Goal: Task Accomplishment & Management: Use online tool/utility

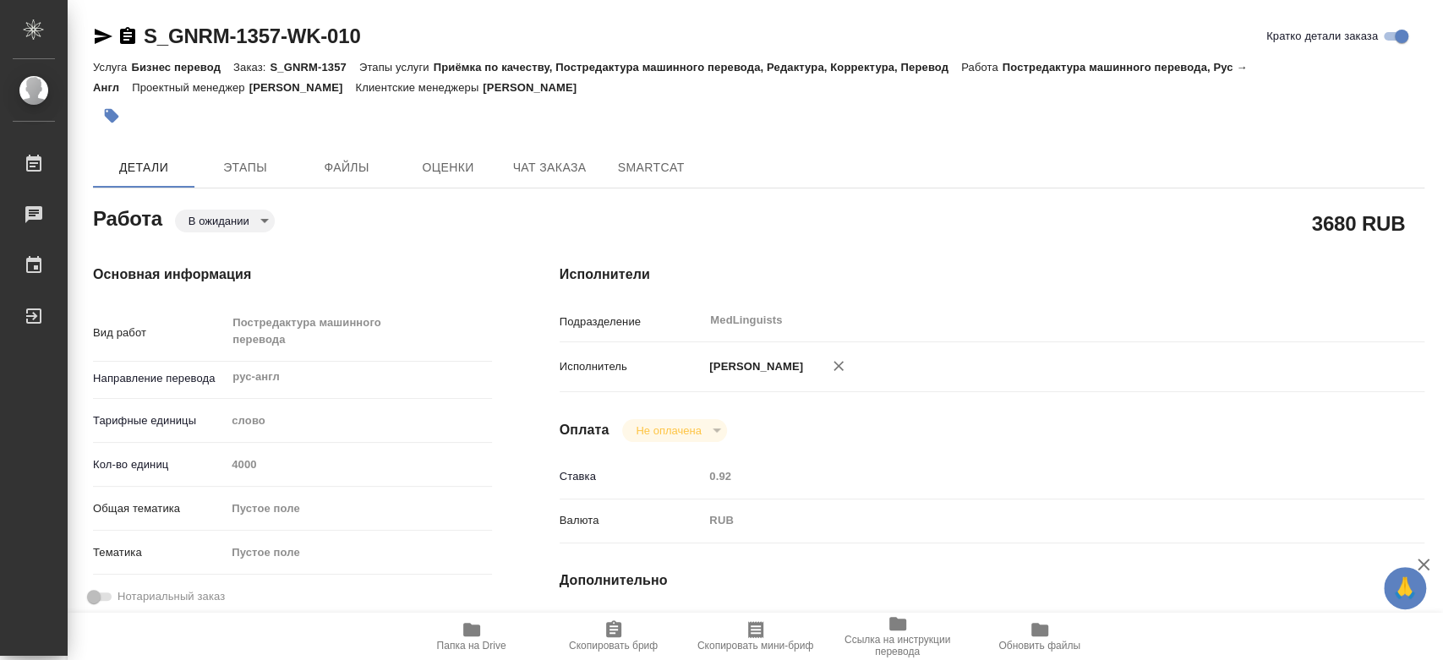
click at [360, 237] on div "Основная информация Вид работ Постредактура машинного перевода x ​ Направление …" at bounding box center [292, 600] width 467 height 739
click at [259, 167] on span "Этапы" at bounding box center [245, 167] width 81 height 21
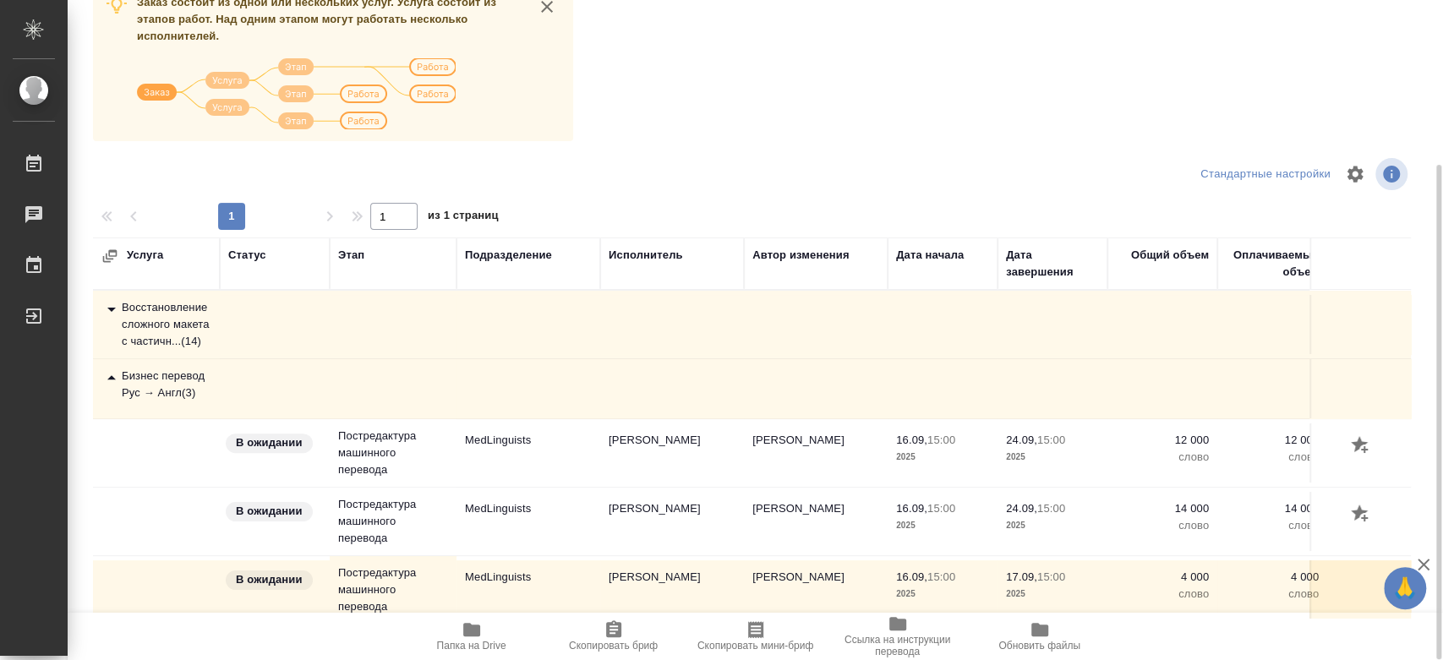
click at [203, 402] on div "Бизнес перевод Рус → Англ ( 3 )" at bounding box center [156, 385] width 110 height 34
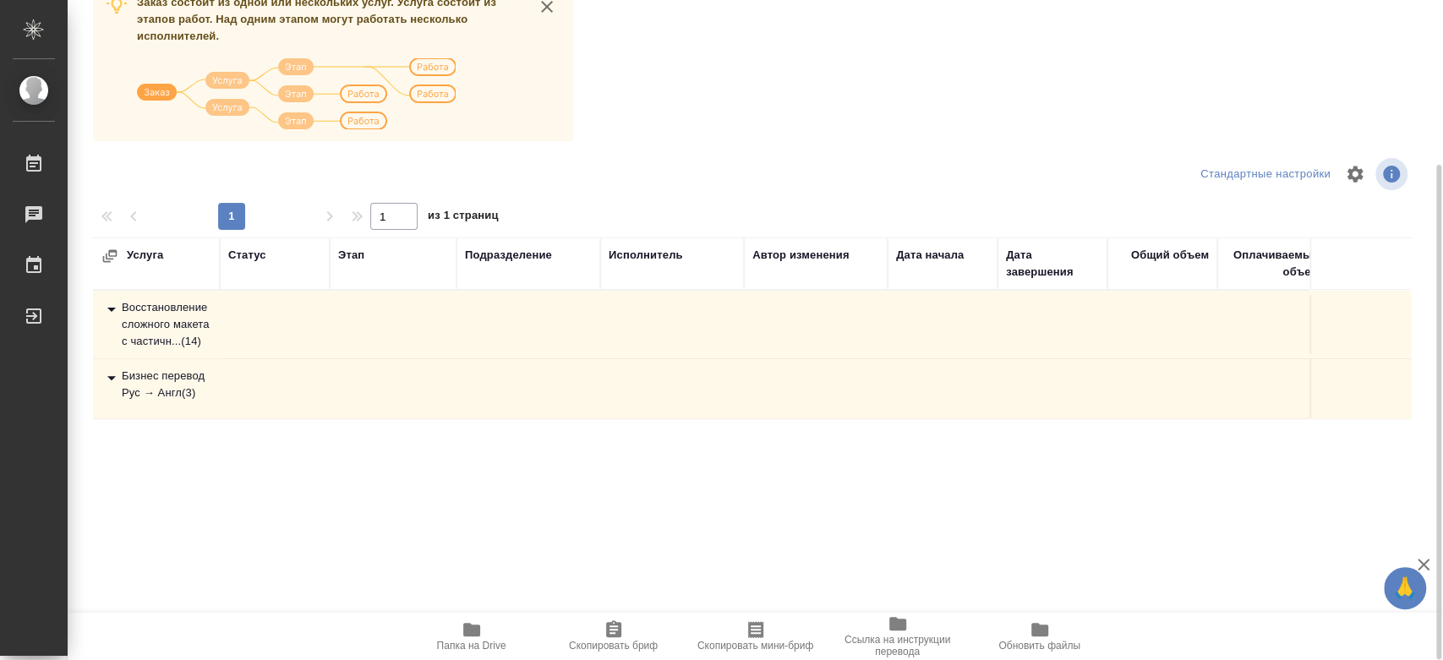
click at [203, 402] on div "Бизнес перевод Рус → Англ ( 3 )" at bounding box center [156, 385] width 110 height 34
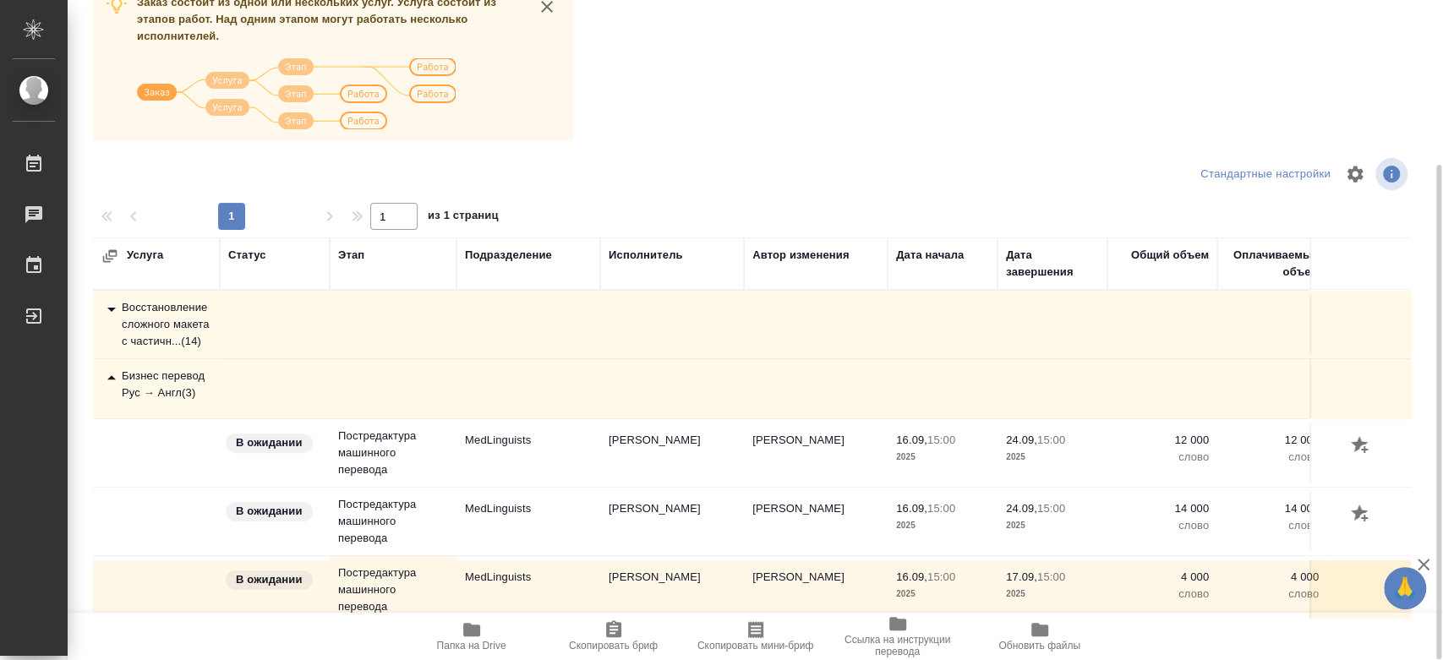
click at [592, 541] on td "MedLinguists" at bounding box center [528, 521] width 144 height 59
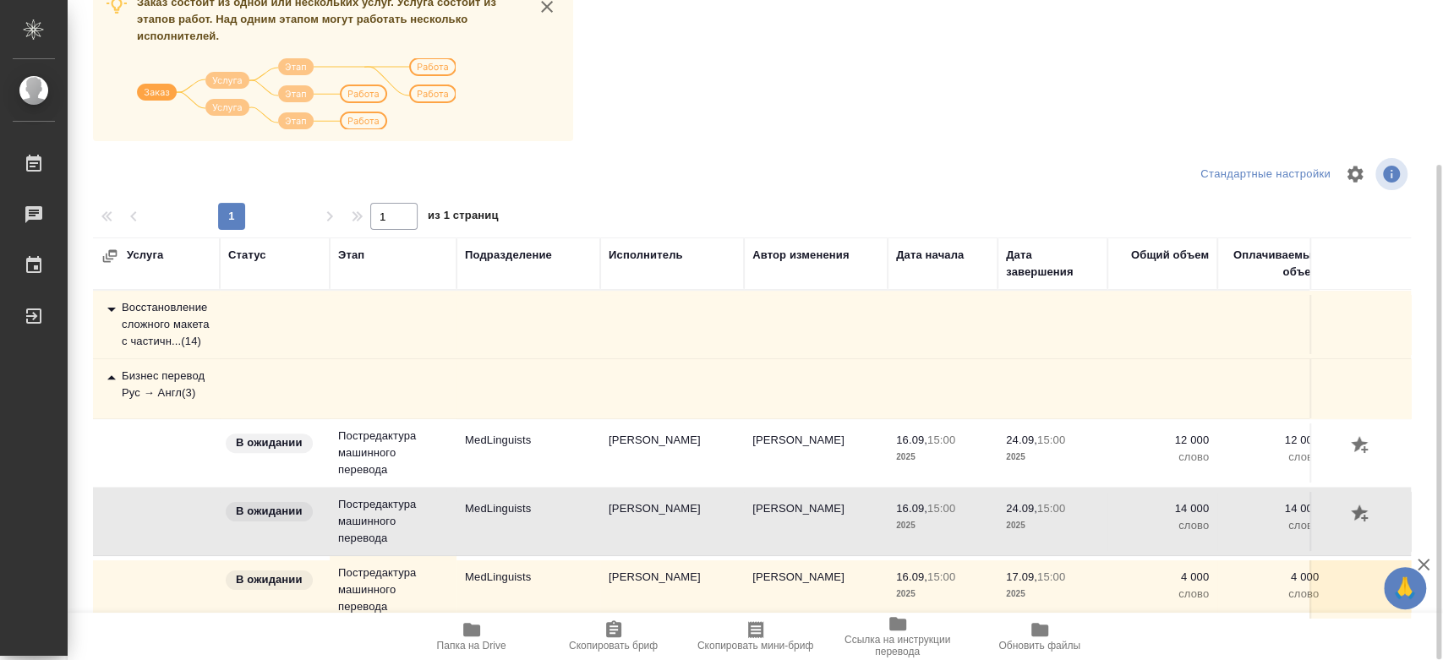
click at [592, 541] on td "MedLinguists" at bounding box center [528, 521] width 144 height 59
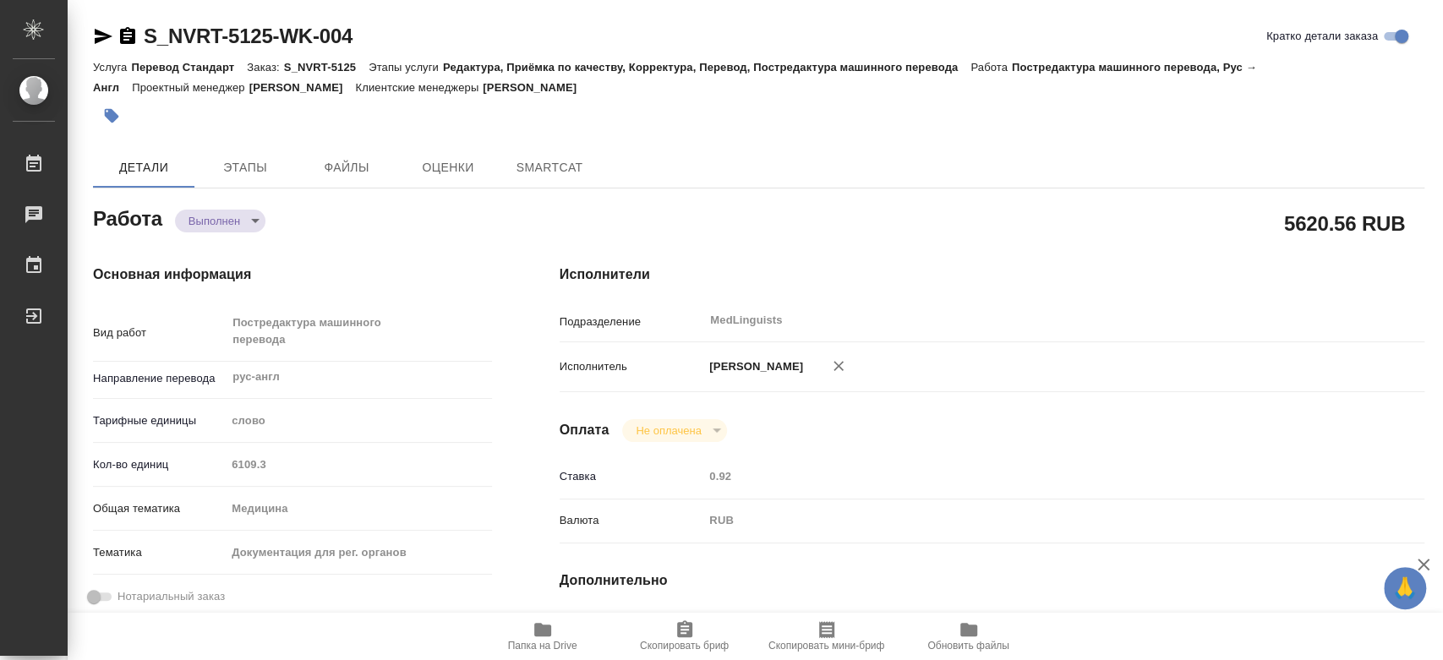
type textarea "x"
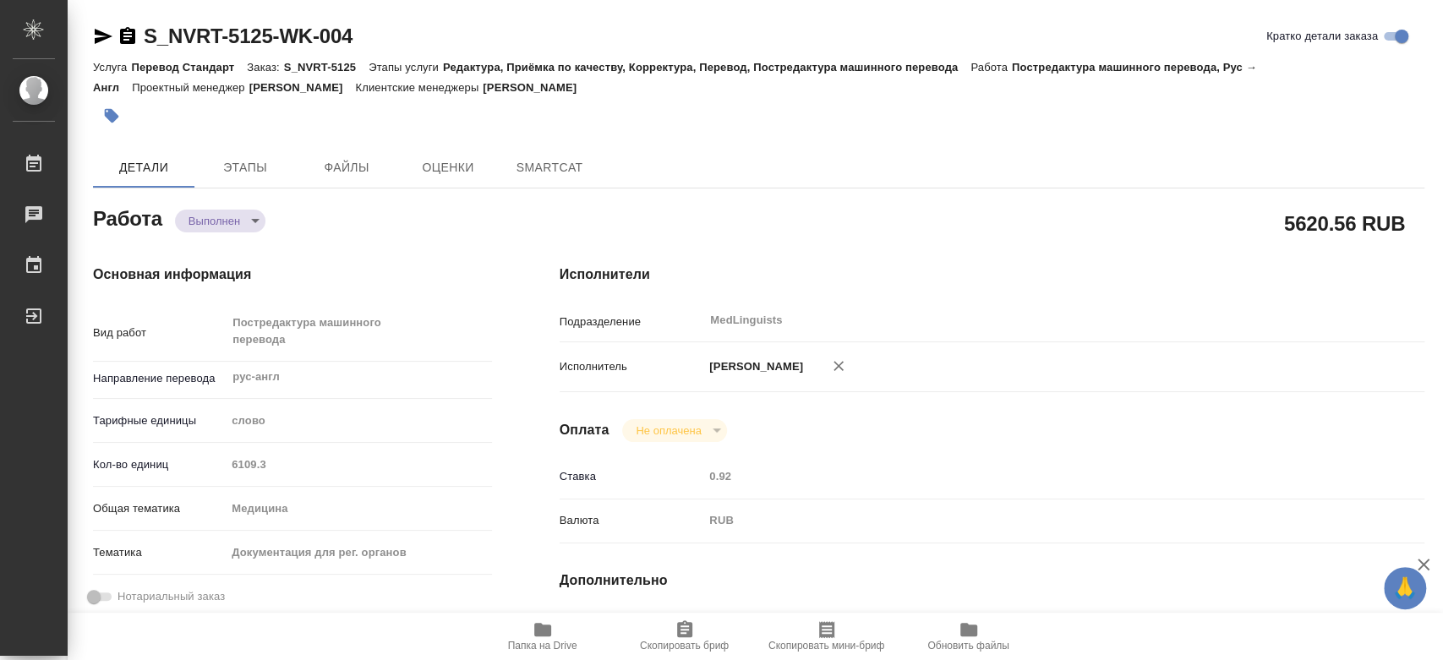
type textarea "x"
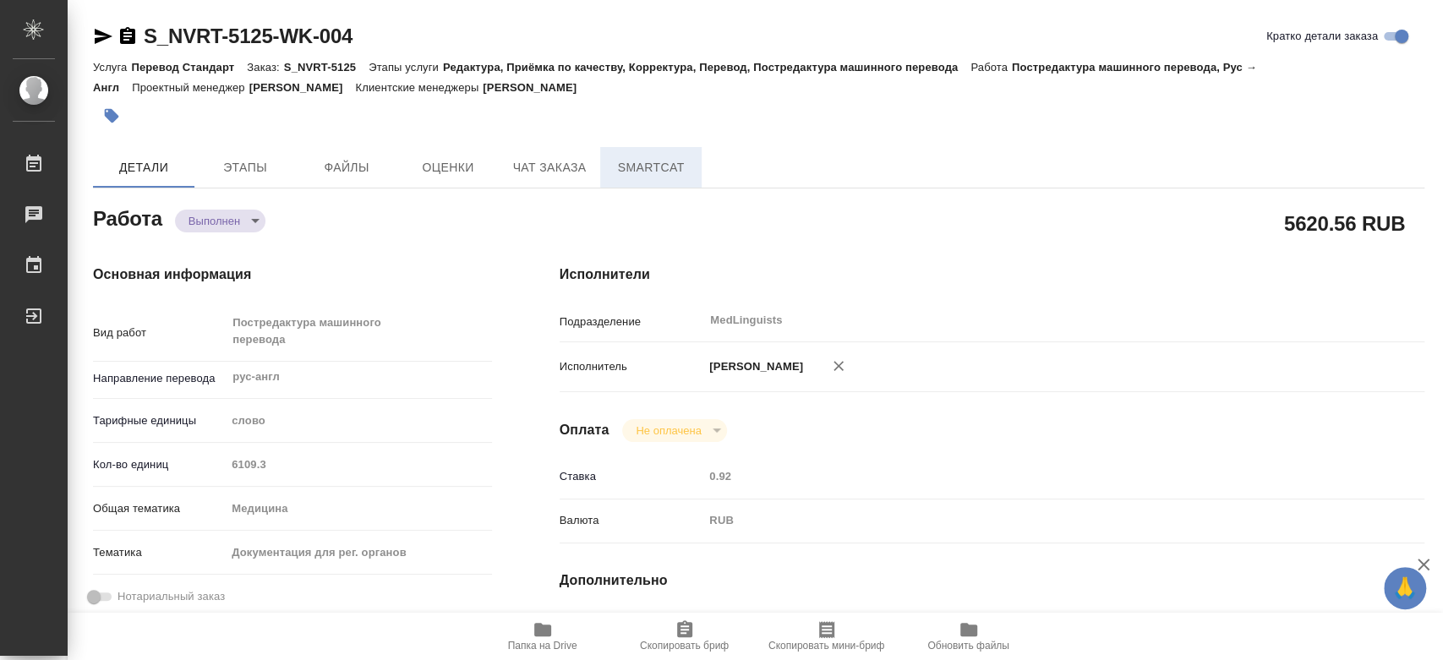
click at [637, 172] on span "SmartCat" at bounding box center [650, 167] width 81 height 21
type textarea "x"
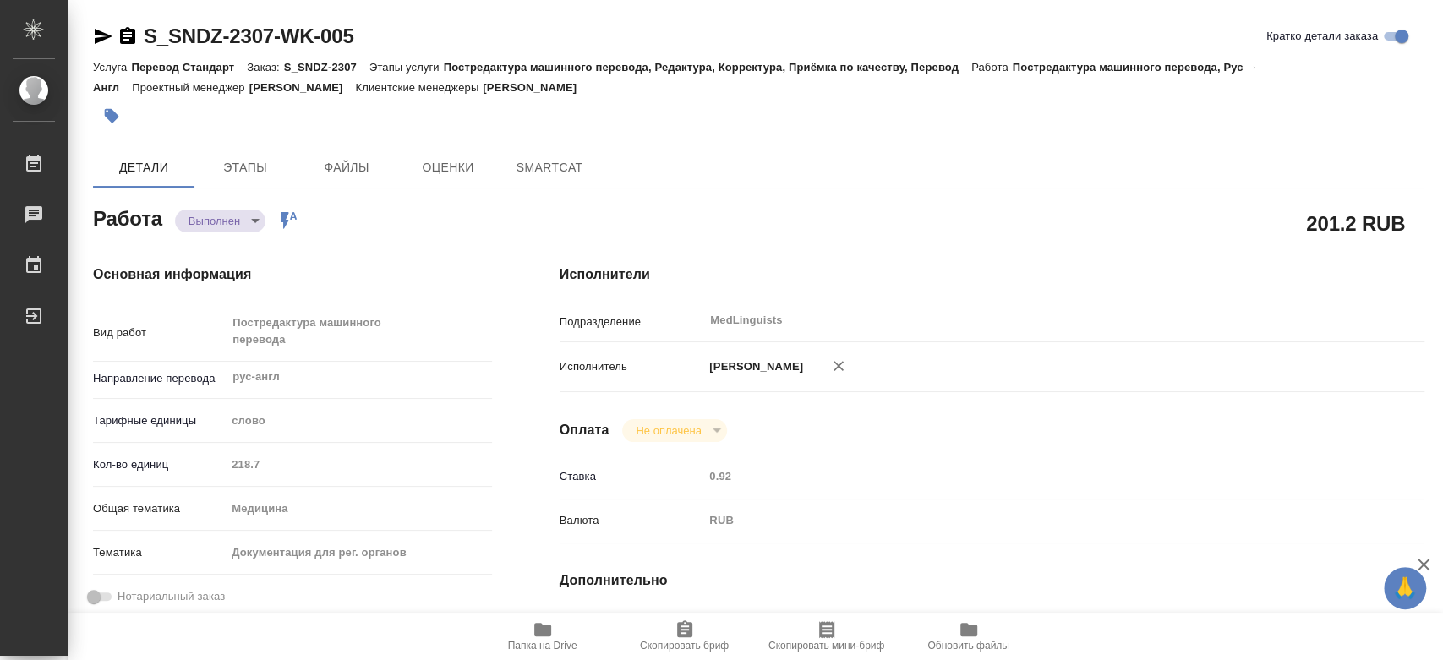
type textarea "x"
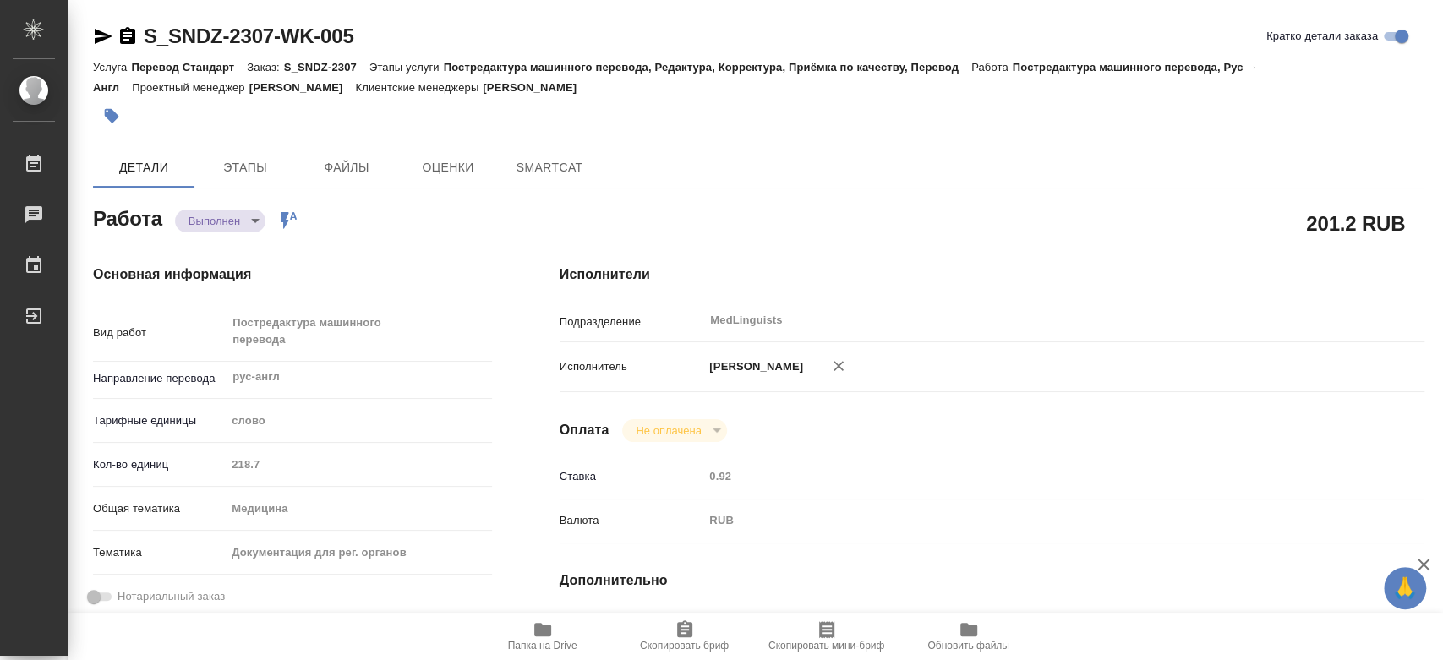
type textarea "x"
click at [674, 153] on button "SmartCat" at bounding box center [650, 167] width 101 height 41
